Goal: Task Accomplishment & Management: Use online tool/utility

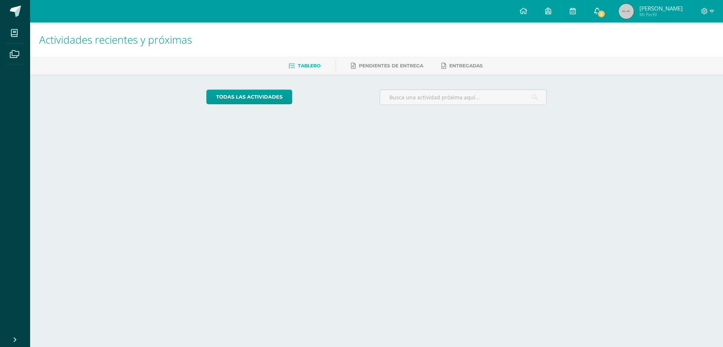
click at [605, 13] on span "3" at bounding box center [601, 14] width 8 height 8
click at [604, 12] on span "3" at bounding box center [601, 14] width 8 height 8
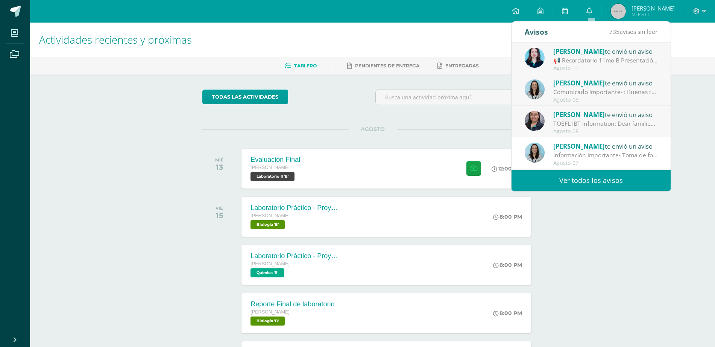
click at [611, 132] on div "Agosto 08" at bounding box center [606, 131] width 105 height 6
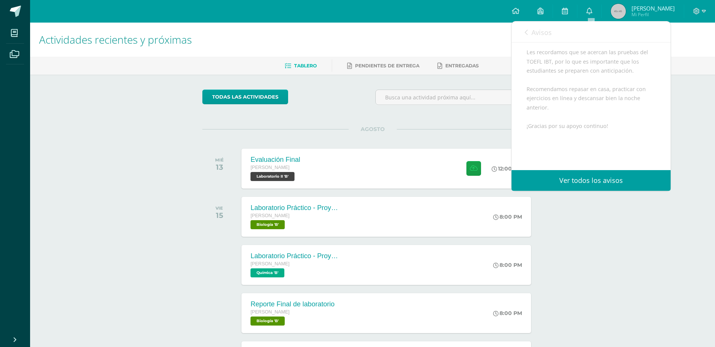
scroll to position [191, 0]
click at [525, 37] on link "Avisos" at bounding box center [538, 31] width 27 height 21
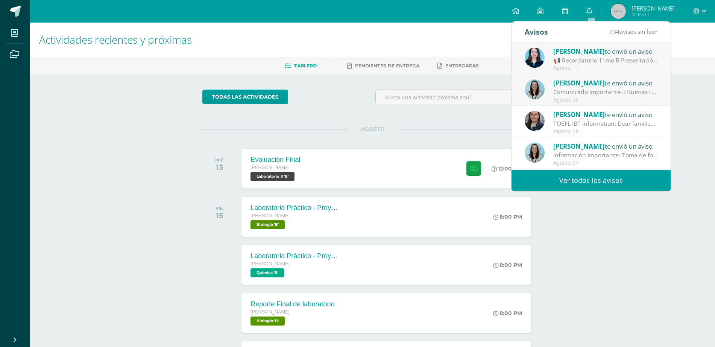
click at [563, 100] on div "Agosto 08" at bounding box center [606, 100] width 105 height 6
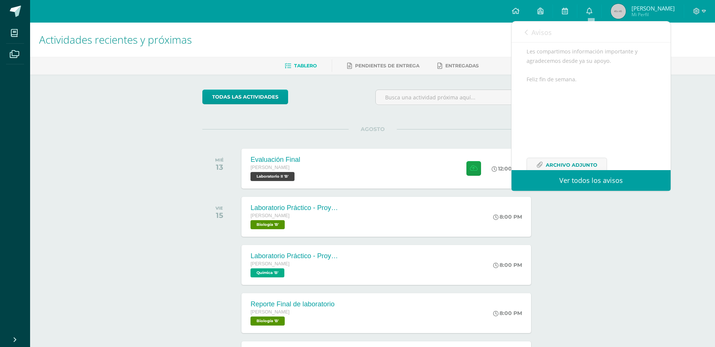
scroll to position [132, 0]
click at [563, 149] on span "Archivo Adjunto" at bounding box center [572, 146] width 52 height 14
click at [527, 34] on icon at bounding box center [526, 32] width 3 height 6
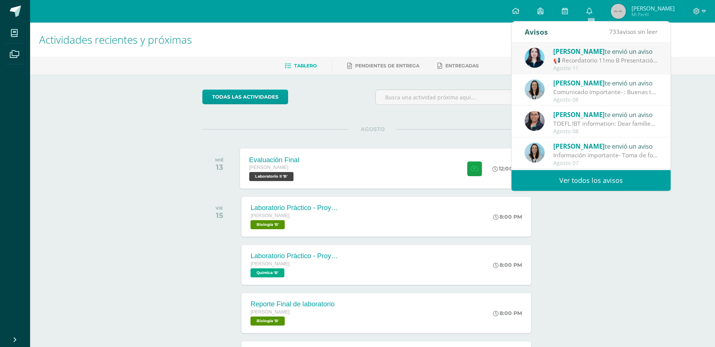
scroll to position [125, 0]
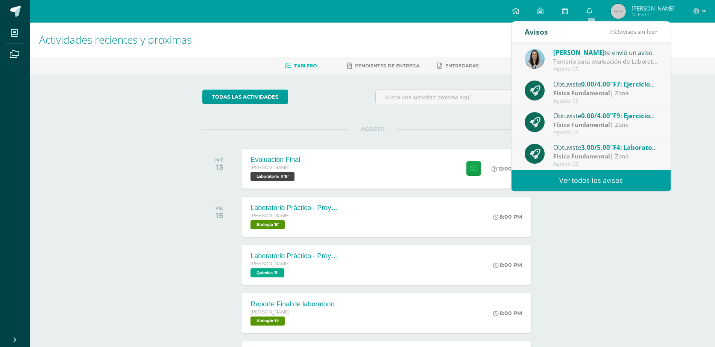
drag, startPoint x: 592, startPoint y: 65, endPoint x: 417, endPoint y: 124, distance: 184.2
click at [417, 124] on body "Mis cursos Archivos Cerrar panel Álgebra [PERSON_NAME] "B" Biología [PERSON_NAM…" at bounding box center [357, 212] width 715 height 424
click at [585, 217] on div "Actividades recientes y próximas Tablero Pendientes de entrega Entregadas todas…" at bounding box center [372, 224] width 685 height 402
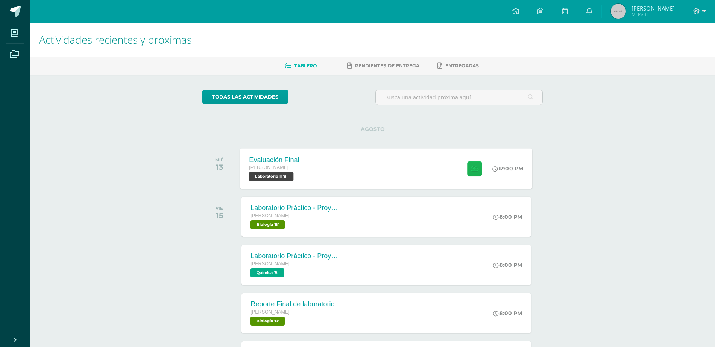
click at [469, 163] on button at bounding box center [474, 168] width 15 height 15
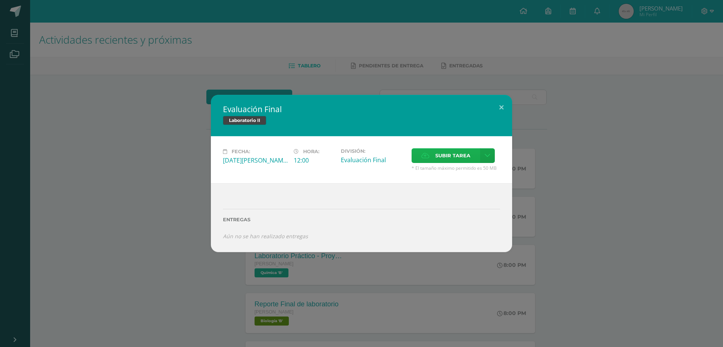
click at [454, 159] on span "Subir tarea" at bounding box center [452, 156] width 35 height 14
click at [0, 0] on input "Subir tarea" at bounding box center [0, 0] width 0 height 0
click at [472, 153] on label "Subir tarea" at bounding box center [445, 155] width 68 height 15
click at [0, 0] on input "Subir tarea" at bounding box center [0, 0] width 0 height 0
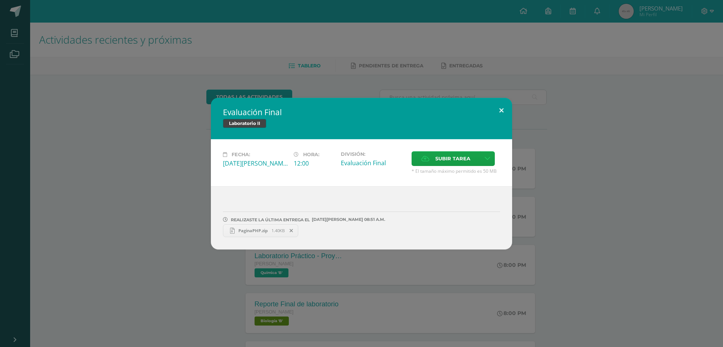
click at [498, 112] on button at bounding box center [500, 111] width 21 height 26
